Goal: Task Accomplishment & Management: Manage account settings

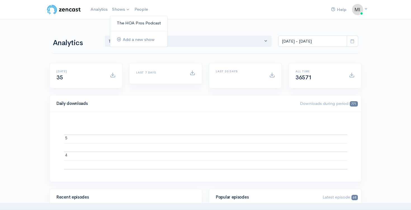
click at [123, 23] on link "The HOA Pros Podcast" at bounding box center [138, 23] width 57 height 10
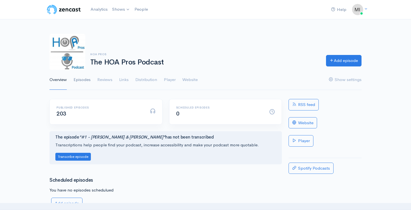
click at [82, 75] on link "Episodes" at bounding box center [82, 80] width 17 height 20
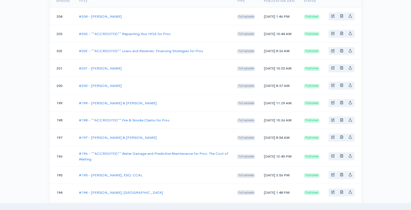
scroll to position [123, 0]
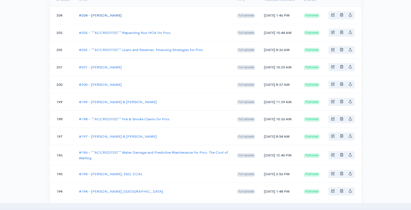
click at [105, 16] on link "#204 - [PERSON_NAME]" at bounding box center [100, 15] width 43 height 5
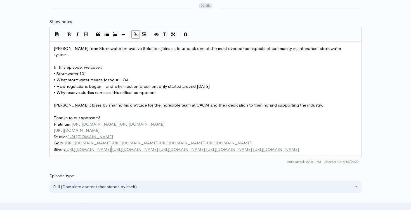
scroll to position [2, 0]
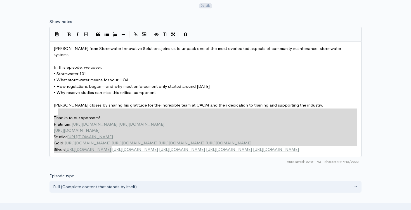
type textarea "Thanks to our sponsors! Platinum: [URL][DOMAIN_NAME] [URL][DOMAIN_NAME] [URL][D…"
drag, startPoint x: 117, startPoint y: 150, endPoint x: 53, endPoint y: 111, distance: 74.8
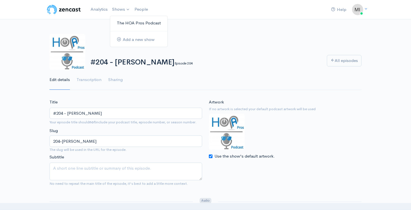
click at [122, 25] on link "The HOA Pros Podcast" at bounding box center [138, 23] width 57 height 10
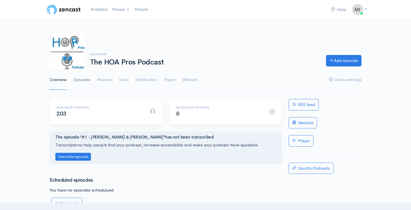
click at [84, 78] on link "Episodes" at bounding box center [82, 80] width 17 height 20
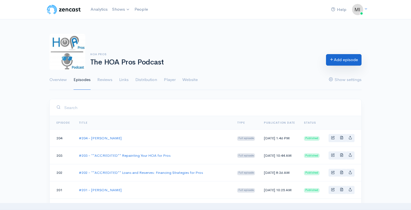
click at [354, 60] on link "Add episode" at bounding box center [344, 59] width 36 height 11
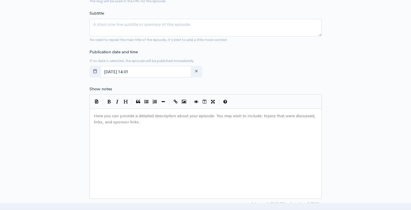
click at [145, 144] on div "Here you can provide a detailed description about your episode. You may wish to…" at bounding box center [213, 160] width 240 height 98
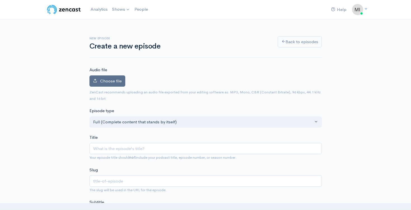
click at [114, 80] on span "Choose file" at bounding box center [111, 80] width 22 height 5
click at [0, 0] on input "Choose file" at bounding box center [0, 0] width 0 height 0
